Goal: Complete application form

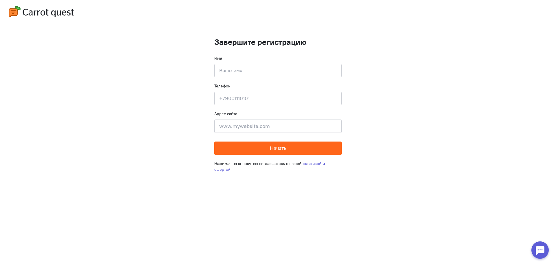
click at [267, 151] on button "Начать" at bounding box center [278, 148] width 128 height 13
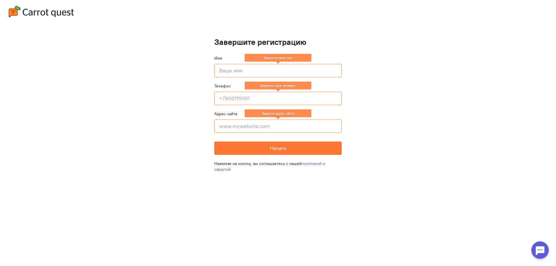
click at [236, 70] on input at bounding box center [278, 70] width 128 height 13
click at [263, 69] on input at bounding box center [278, 70] width 128 height 13
type input "Itcreators"
click at [250, 94] on input at bounding box center [278, 98] width 128 height 13
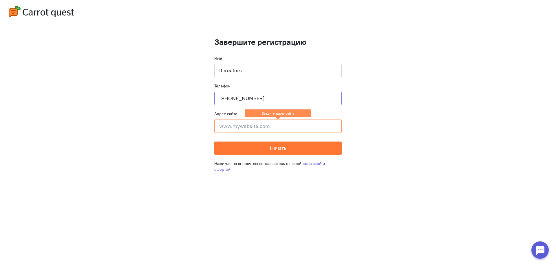
type input "[PHONE_NUMBER]"
click at [253, 123] on input at bounding box center [278, 126] width 128 height 13
click at [256, 150] on button "Начать" at bounding box center [278, 148] width 128 height 13
click at [240, 126] on input at bounding box center [278, 126] width 128 height 13
click at [250, 149] on button "Начать" at bounding box center [278, 148] width 128 height 13
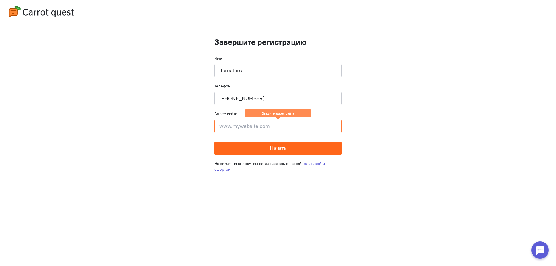
click at [250, 149] on button "Начать" at bounding box center [278, 148] width 128 height 13
click at [323, 188] on cq-completion-registration "Завершите регистрацию Имя Itcreators Телефон [PHONE_NUMBER] Адрес сайта Введите…" at bounding box center [278, 133] width 556 height 266
click at [266, 127] on input at bounding box center [278, 126] width 128 height 13
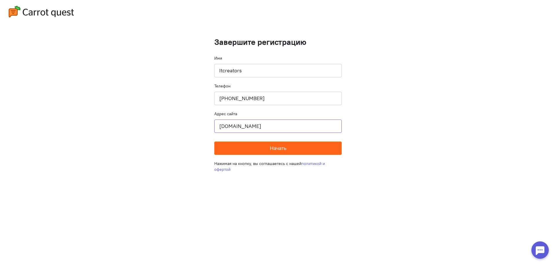
type input "[DOMAIN_NAME]"
click at [262, 151] on button "Начать" at bounding box center [278, 148] width 128 height 13
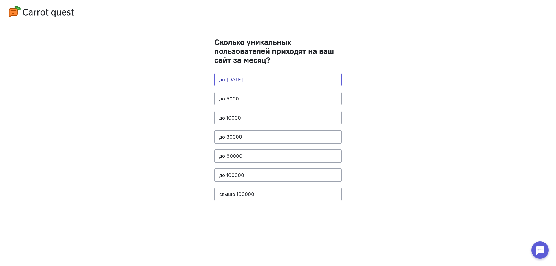
click at [236, 82] on button "до [DATE]" at bounding box center [278, 79] width 128 height 13
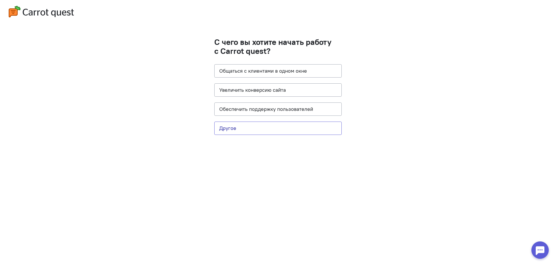
click at [231, 132] on button "Другое" at bounding box center [278, 128] width 128 height 13
